Goal: Task Accomplishment & Management: Complete application form

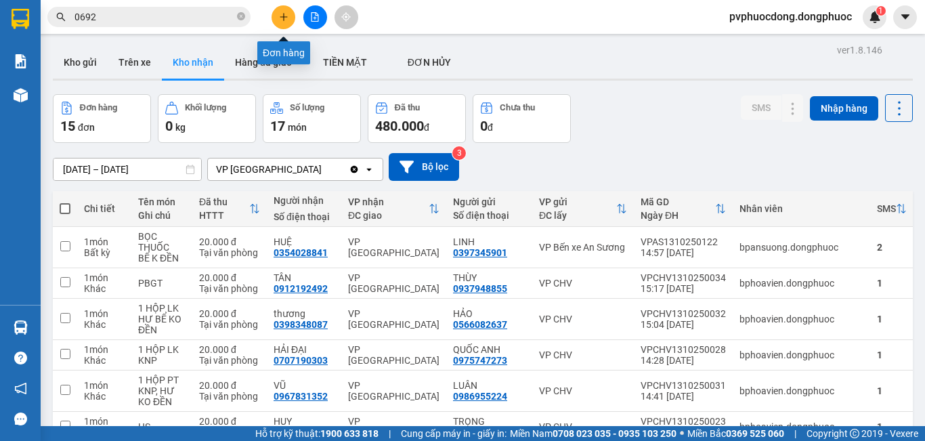
click at [281, 21] on icon "plus" at bounding box center [283, 16] width 9 height 9
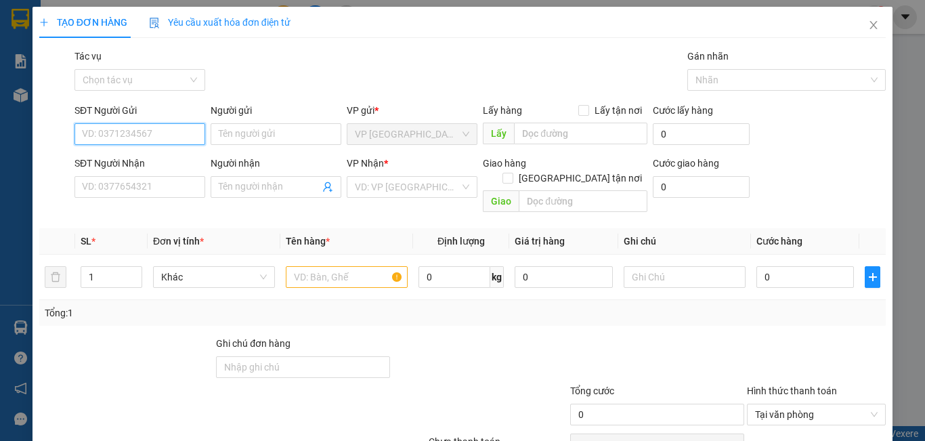
click at [175, 139] on input "SĐT Người Gửi" at bounding box center [139, 134] width 131 height 22
click at [108, 129] on input "SĐT Người Gửi" at bounding box center [139, 134] width 131 height 22
type input "0397332999"
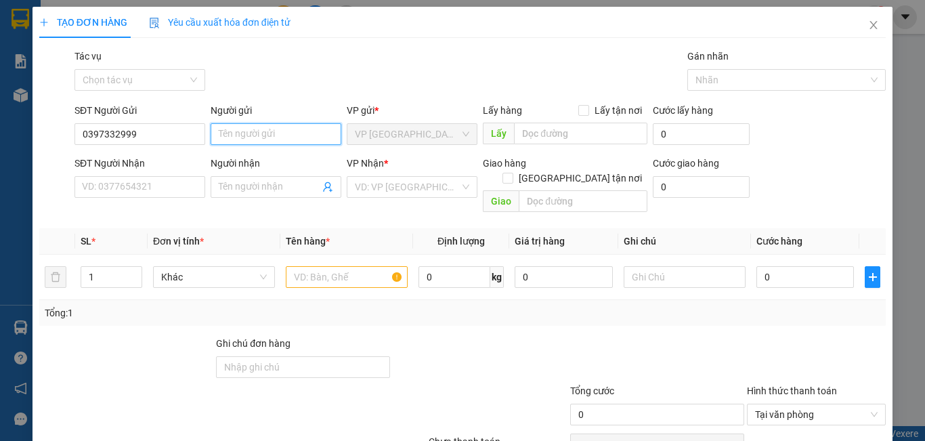
click at [273, 133] on input "Người gửi" at bounding box center [276, 134] width 131 height 22
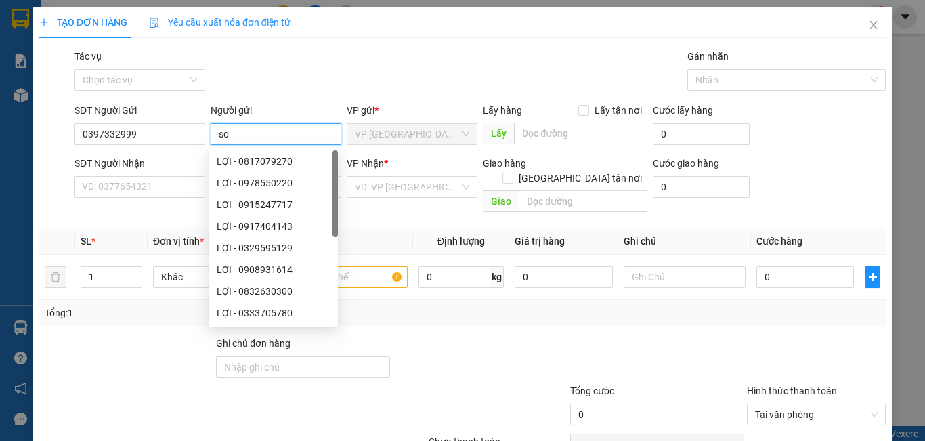
type input "son"
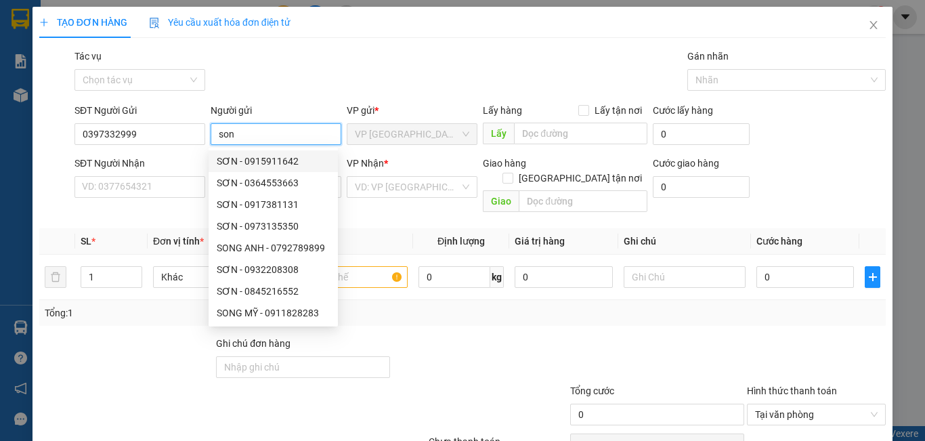
click at [244, 165] on div "SƠN - 0915911642" at bounding box center [273, 161] width 113 height 15
type input "0915911642"
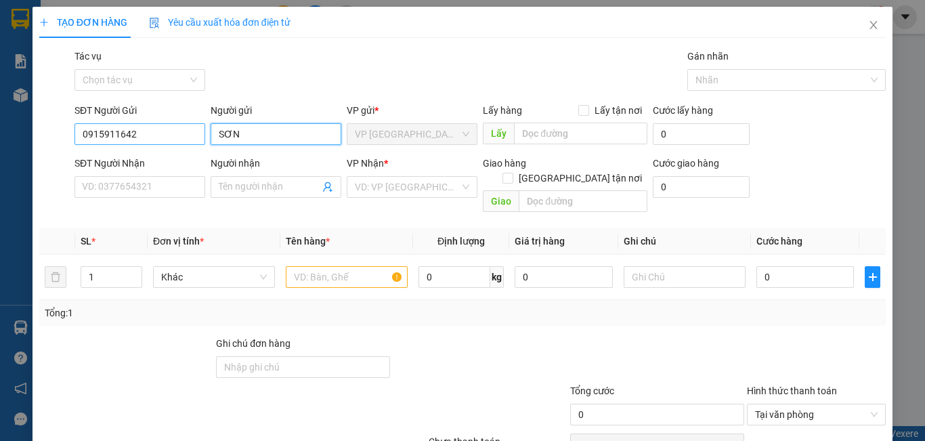
type input "SƠN"
click at [192, 135] on input "0915911642" at bounding box center [139, 134] width 131 height 22
type input "0"
type input "3"
type input "0397332999"
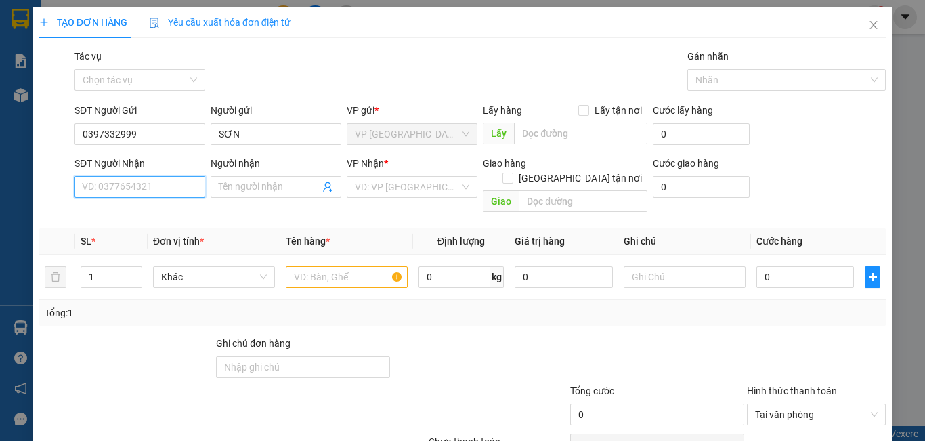
click at [134, 182] on input "SĐT Người Nhận" at bounding box center [139, 187] width 131 height 22
type input "0838416607"
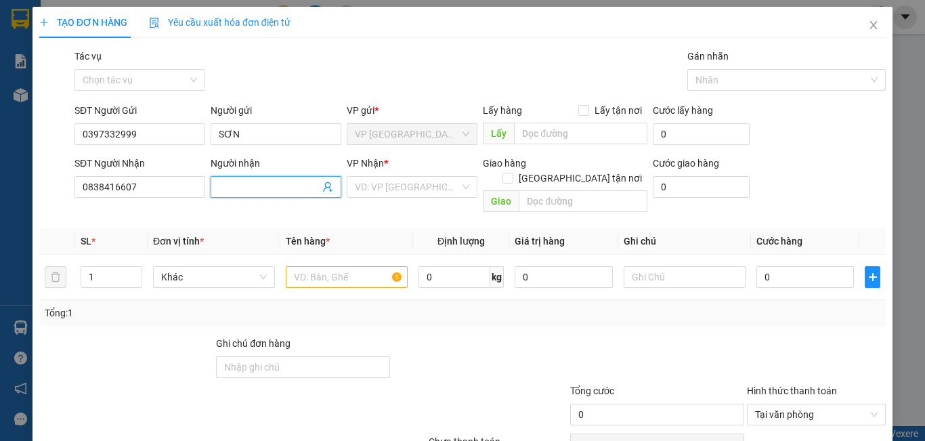
click at [263, 183] on input "Người nhận" at bounding box center [269, 186] width 101 height 15
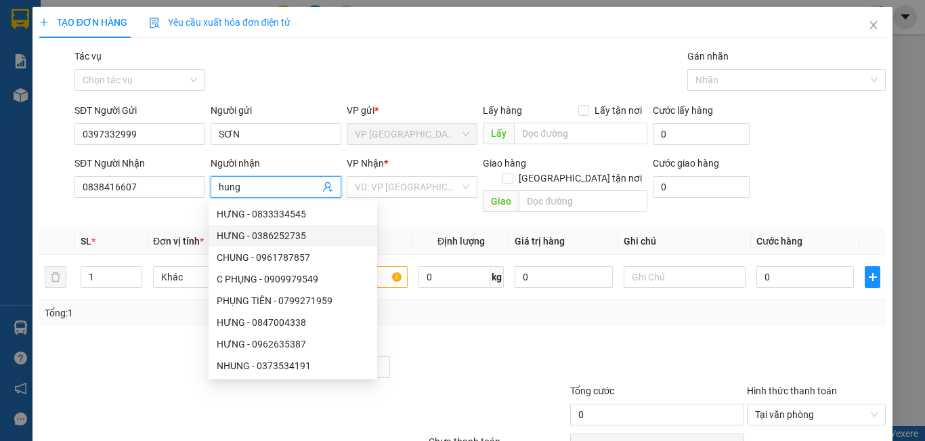
type input "hung"
click at [590, 340] on div at bounding box center [657, 359] width 177 height 47
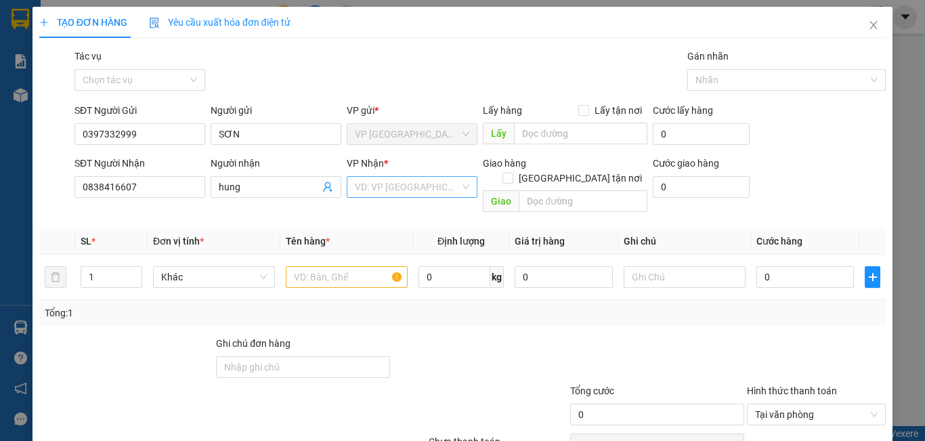
click at [408, 186] on input "search" at bounding box center [407, 187] width 105 height 20
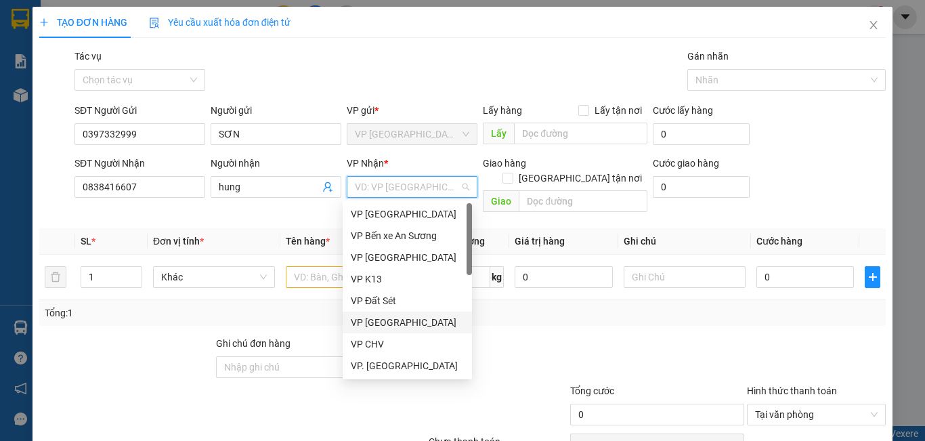
scroll to position [135, 0]
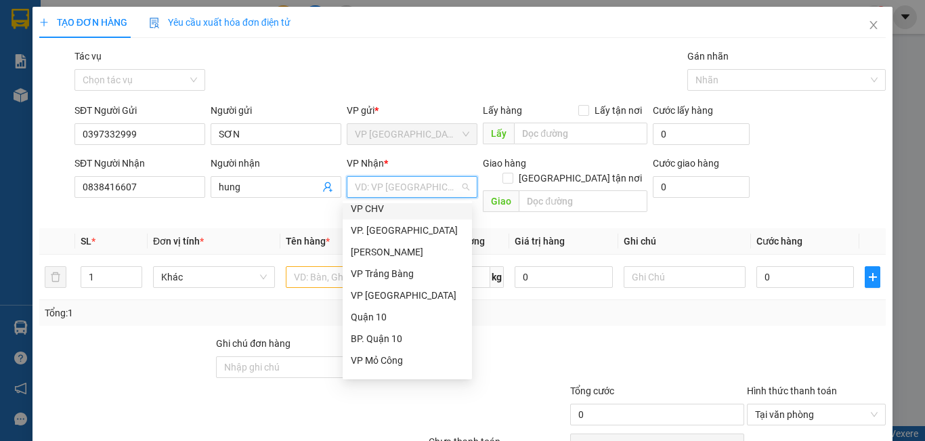
click at [377, 217] on div "VP CHV" at bounding box center [407, 209] width 129 height 22
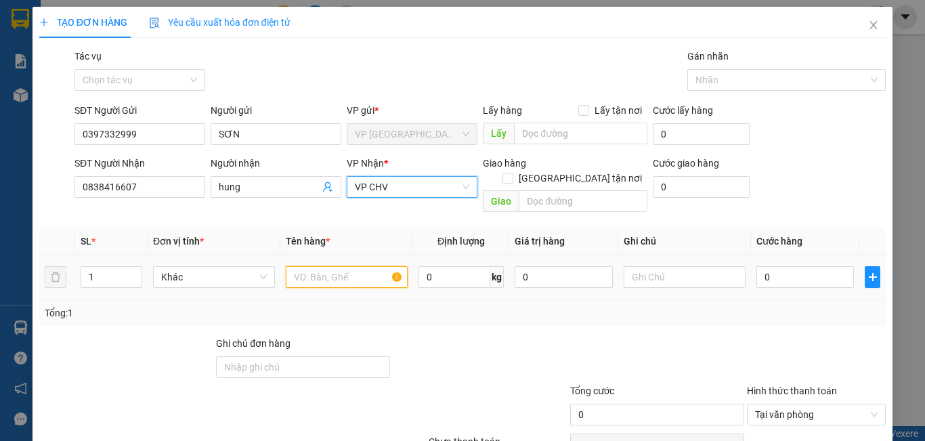
click at [351, 267] on input "text" at bounding box center [347, 277] width 122 height 22
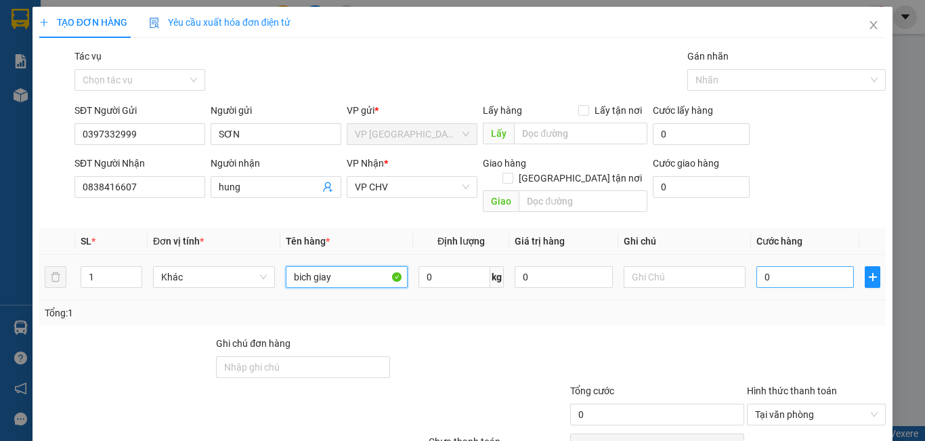
type input "bich giay"
click at [773, 266] on input "0" at bounding box center [804, 277] width 97 height 22
type input "02"
type input "2"
type input "020"
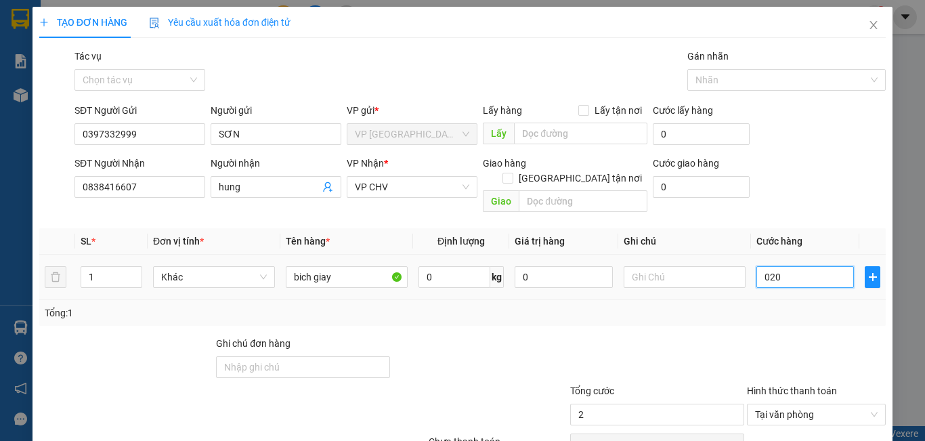
type input "20"
type input "0.200"
type input "200"
type input "02.000"
type input "2.000"
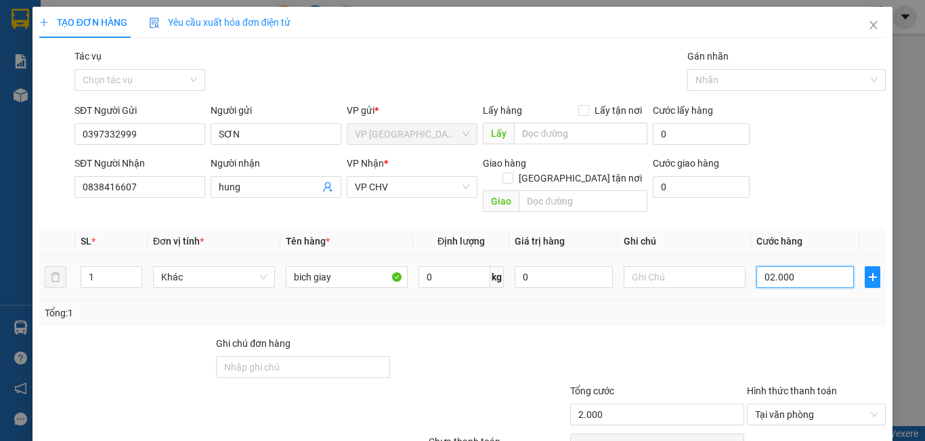
type input "020.000"
type input "20.000"
click at [752, 336] on div at bounding box center [816, 359] width 142 height 47
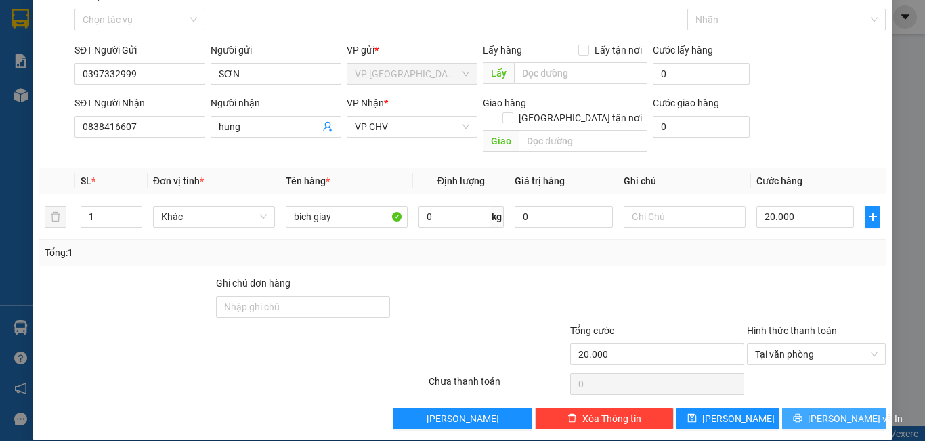
click at [827, 411] on span "Lưu và In" at bounding box center [855, 418] width 95 height 15
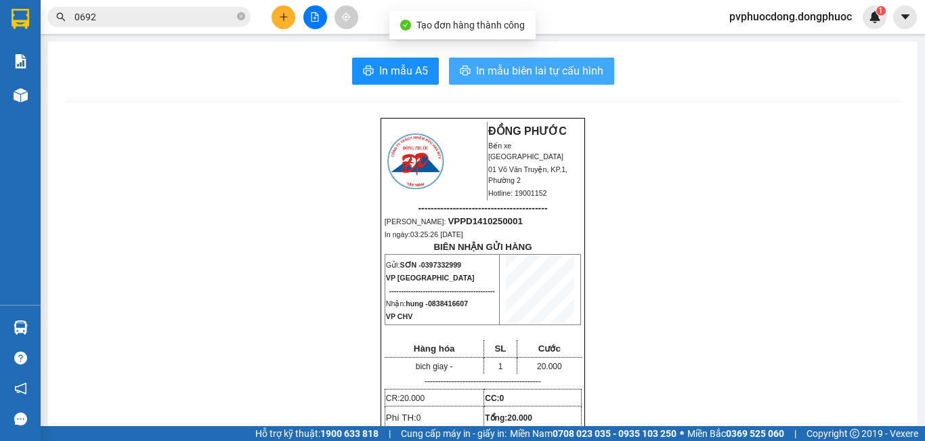
click at [560, 77] on span "In mẫu biên lai tự cấu hình" at bounding box center [539, 70] width 127 height 17
